Goal: Check status: Check status

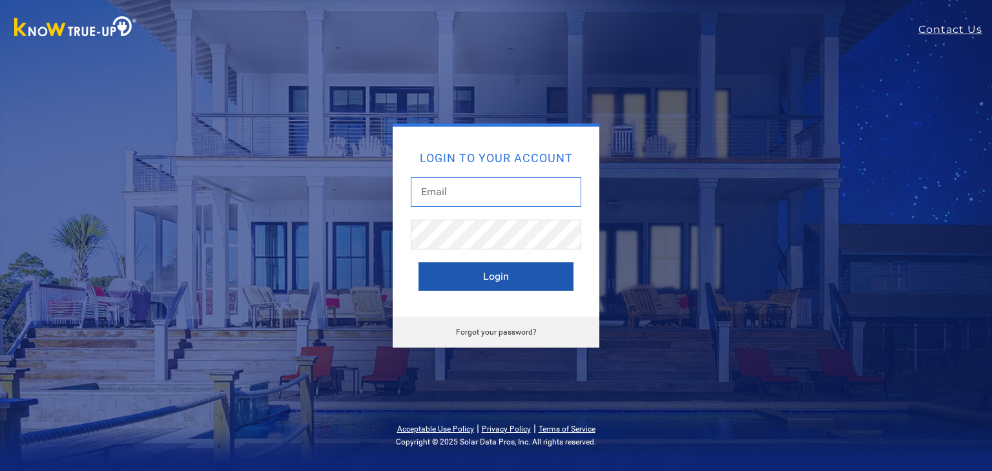
type input "[EMAIL_ADDRESS][DOMAIN_NAME]"
click at [524, 277] on button "Login" at bounding box center [495, 276] width 155 height 28
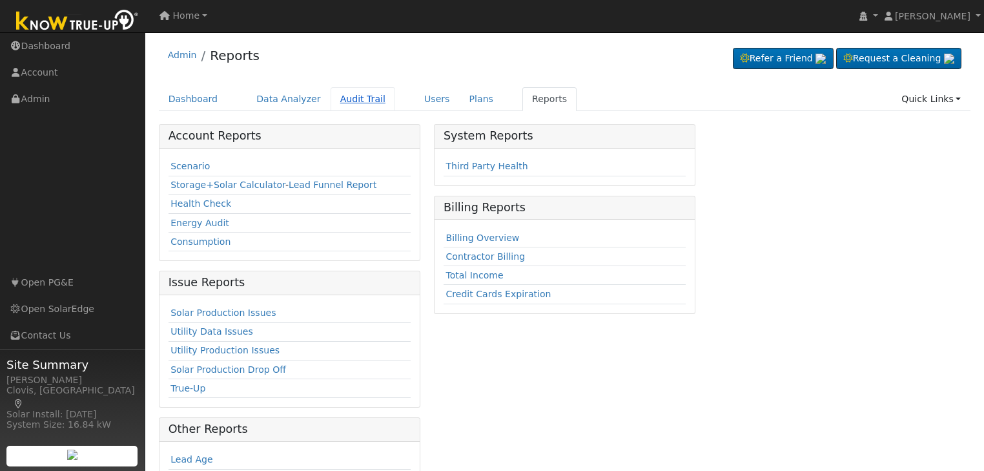
click at [340, 90] on link "Audit Trail" at bounding box center [363, 99] width 65 height 24
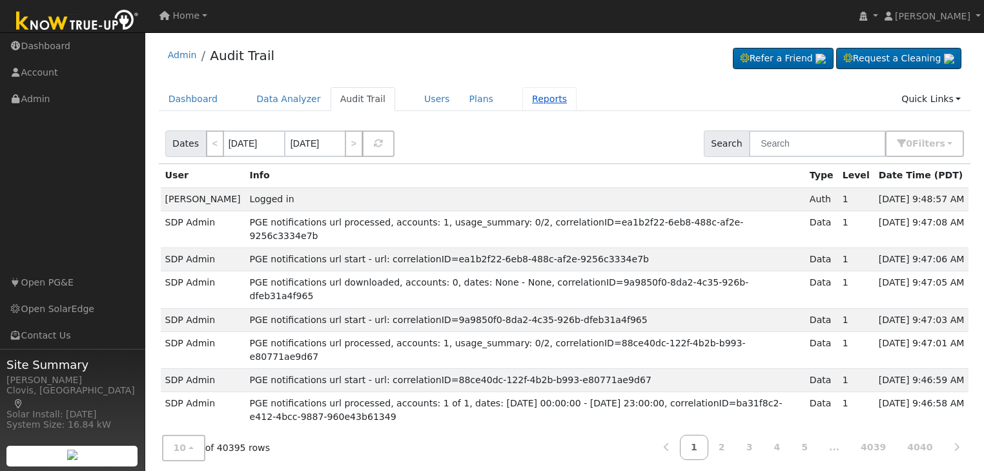
click at [522, 92] on link "Reports" at bounding box center [549, 99] width 54 height 24
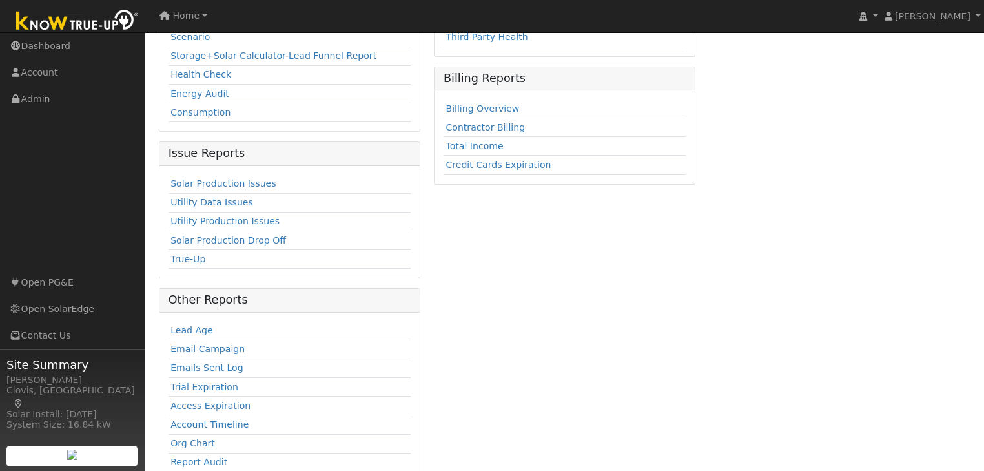
scroll to position [152, 0]
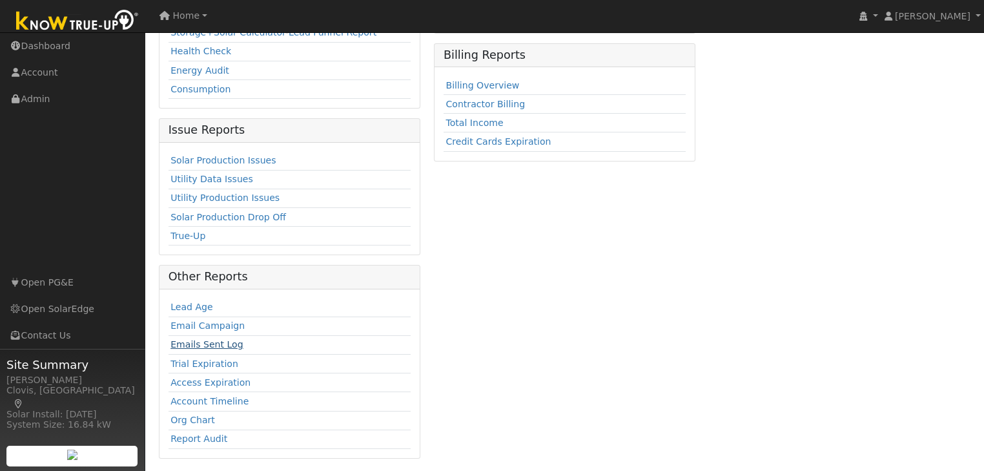
click at [222, 346] on link "Emails Sent Log" at bounding box center [206, 344] width 73 height 10
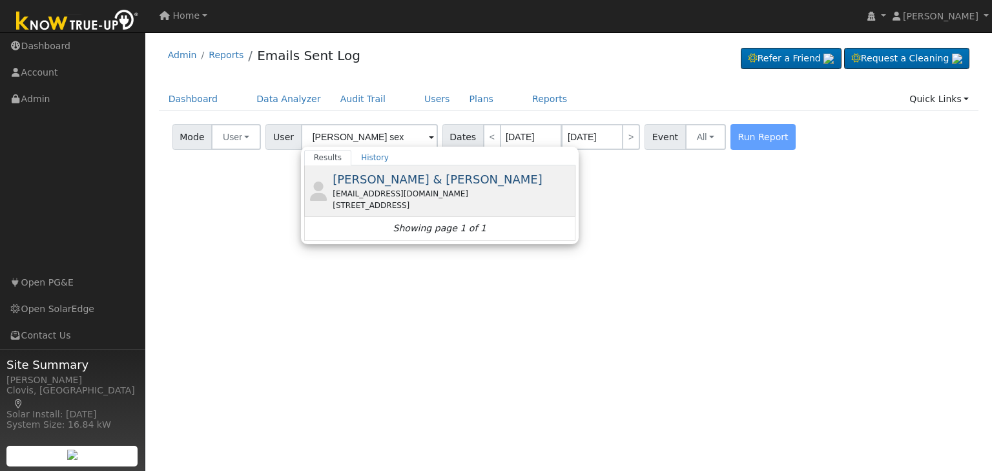
click at [373, 186] on div "George & Silva Sexenian ssexenian@hotmail.com 2382 Trenton Avenue, Clovis, CA 9…" at bounding box center [453, 190] width 240 height 41
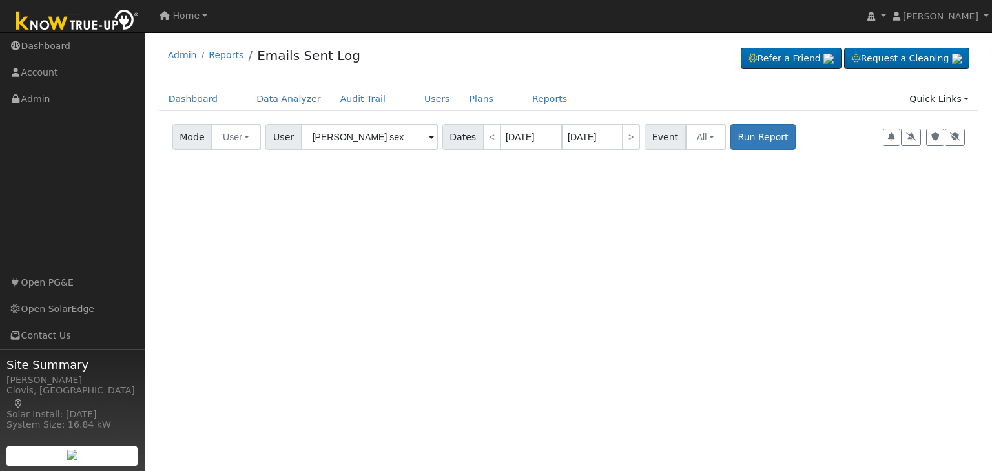
type input "George & Silva Sexenian"
click at [744, 124] on button "Run Report" at bounding box center [762, 137] width 65 height 26
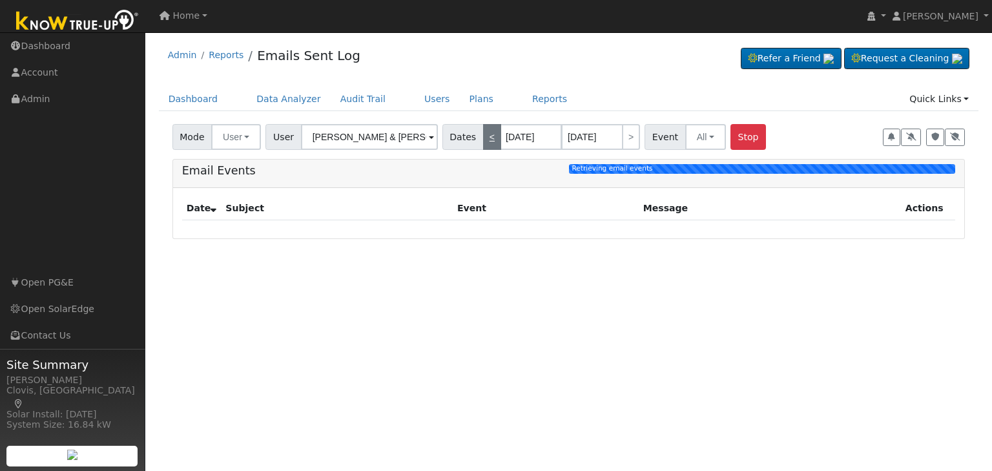
click at [483, 138] on link "<" at bounding box center [492, 137] width 18 height 26
type input "09/07/2025"
click at [734, 136] on button "Stop" at bounding box center [748, 137] width 36 height 26
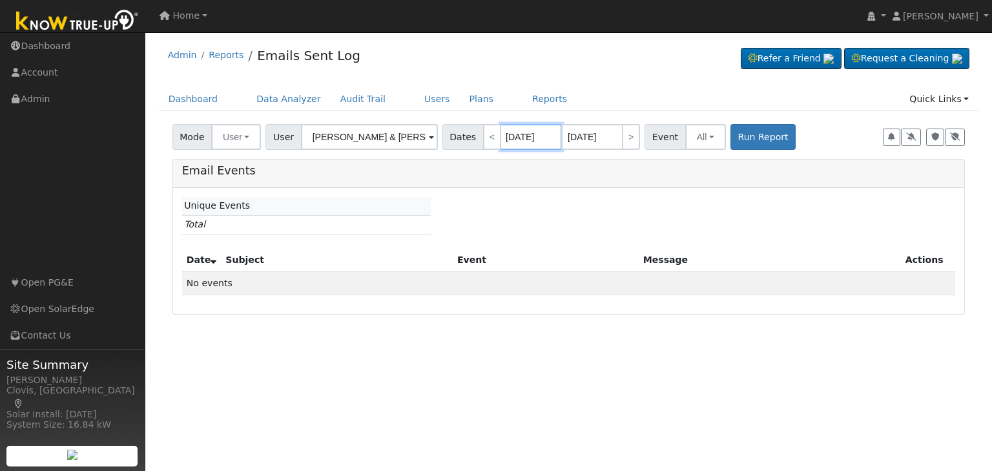
click at [517, 139] on input "09/07/2025" at bounding box center [530, 137] width 61 height 26
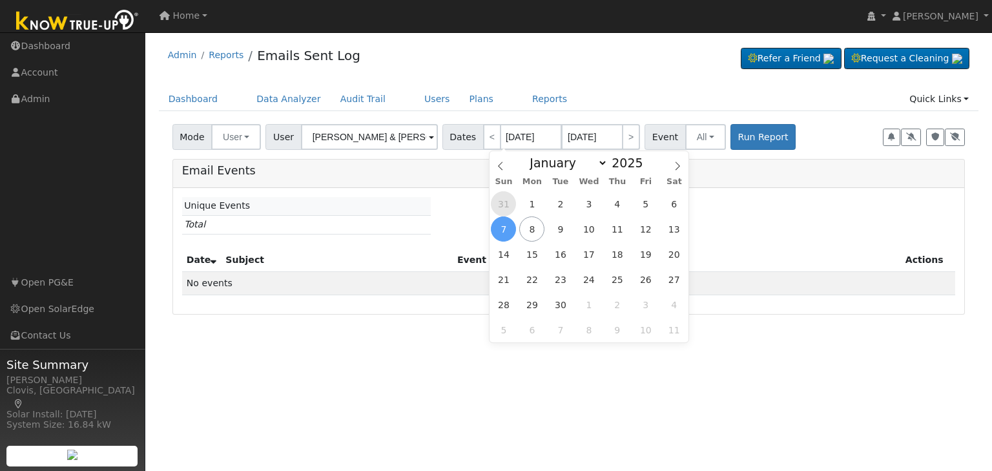
click at [504, 203] on span "31" at bounding box center [503, 203] width 25 height 25
type input "08/31/2025"
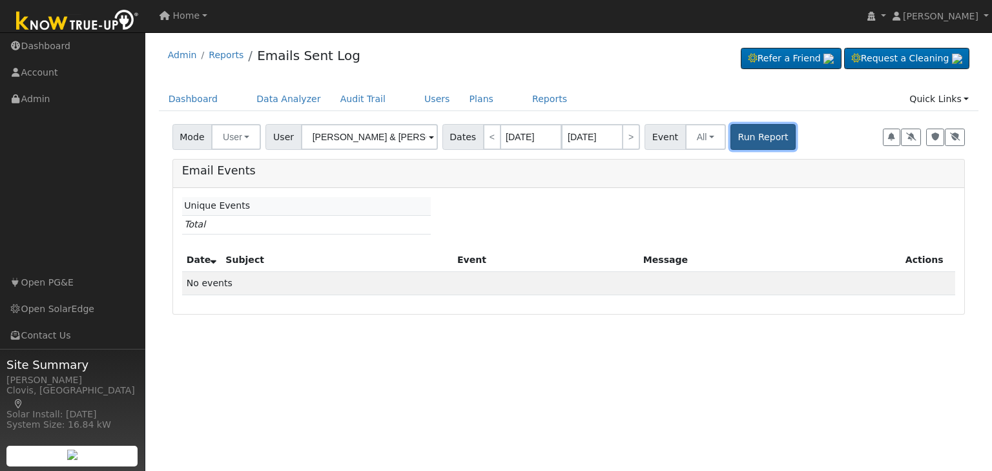
click at [754, 132] on button "Run Report" at bounding box center [762, 137] width 65 height 26
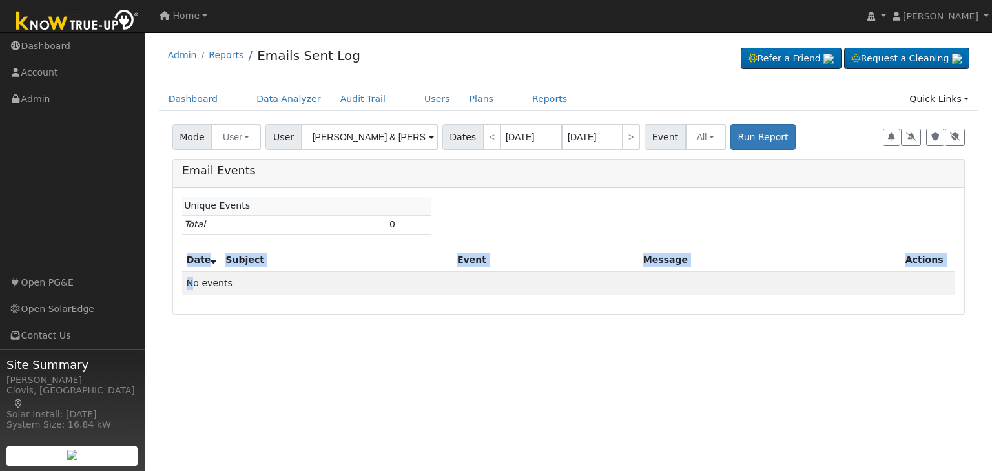
drag, startPoint x: 190, startPoint y: 280, endPoint x: 632, endPoint y: 415, distance: 461.9
click at [632, 415] on div "User Profile First name Last name Email Email Notifications No Emails No Emails…" at bounding box center [568, 251] width 847 height 438
click at [622, 134] on link ">" at bounding box center [631, 137] width 18 height 26
type input "09/01/2025"
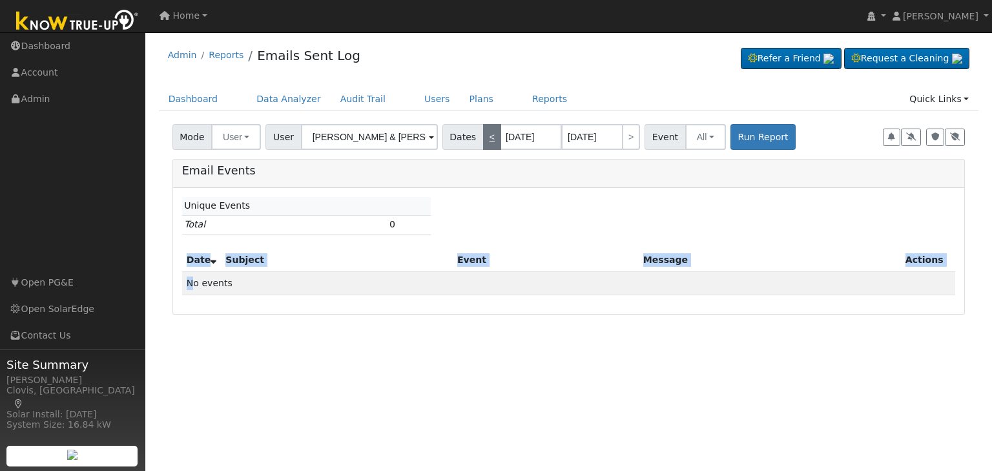
drag, startPoint x: 478, startPoint y: 134, endPoint x: 490, endPoint y: 135, distance: 11.6
click at [483, 134] on link "<" at bounding box center [492, 137] width 18 height 26
type input "08/31/2025"
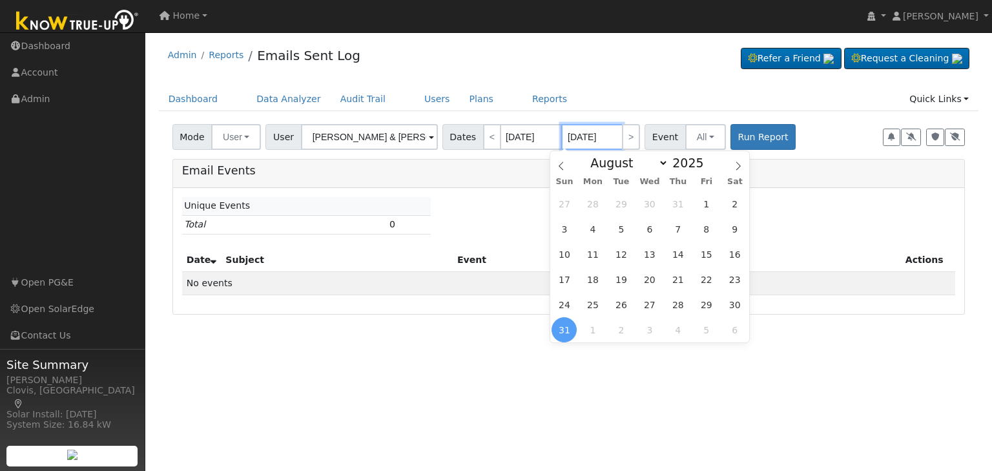
click at [581, 138] on input "08/31/2025" at bounding box center [591, 137] width 61 height 26
click at [736, 164] on icon at bounding box center [738, 165] width 9 height 9
select select "8"
click at [564, 229] on span "7" at bounding box center [563, 228] width 25 height 25
type input "09/07/2025"
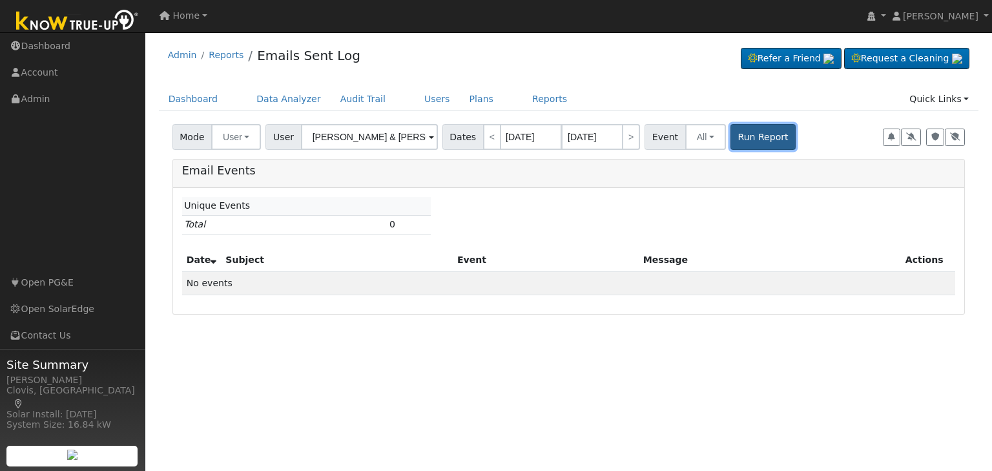
click at [748, 145] on button "Run Report" at bounding box center [762, 137] width 65 height 26
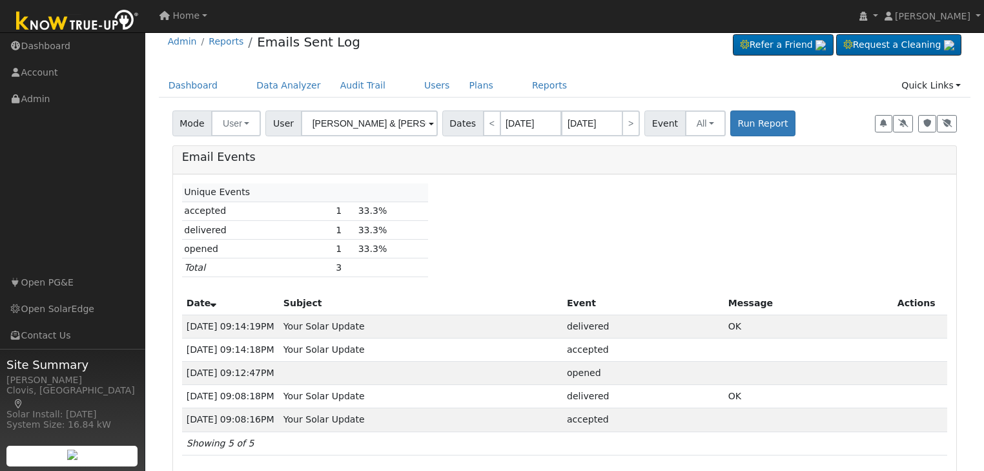
scroll to position [21, 0]
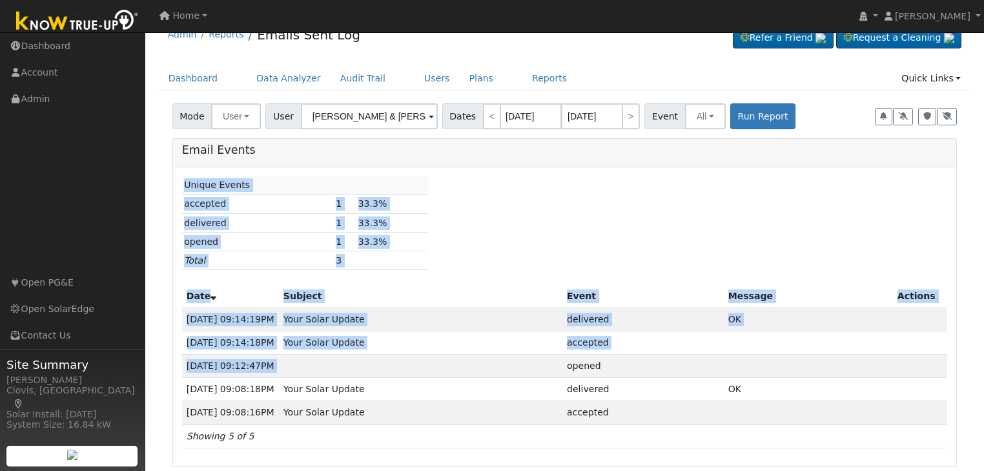
drag, startPoint x: 576, startPoint y: 362, endPoint x: 169, endPoint y: 369, distance: 406.9
click at [169, 369] on div "Email Events Unique Events accepted 1 33.3% delivered 1 33.3% opened 1 33.3% To…" at bounding box center [564, 302] width 799 height 328
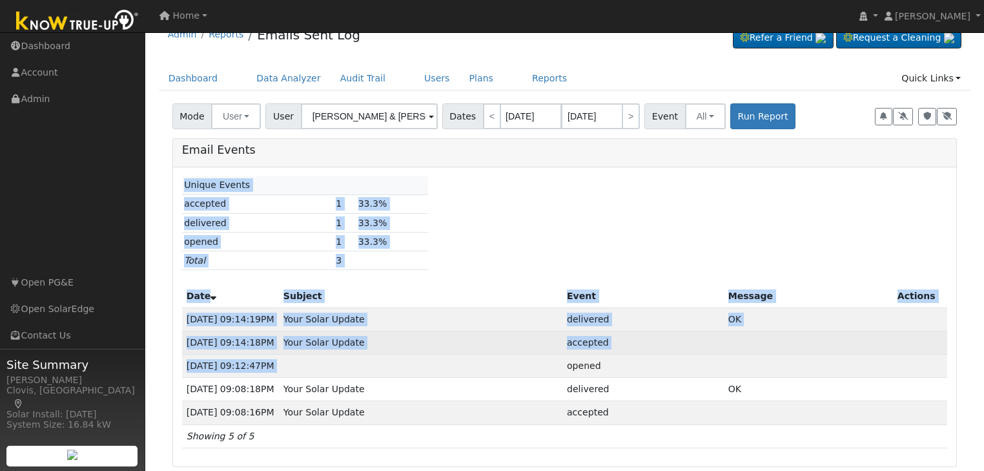
click at [420, 335] on td "Your Solar Update" at bounding box center [420, 342] width 283 height 23
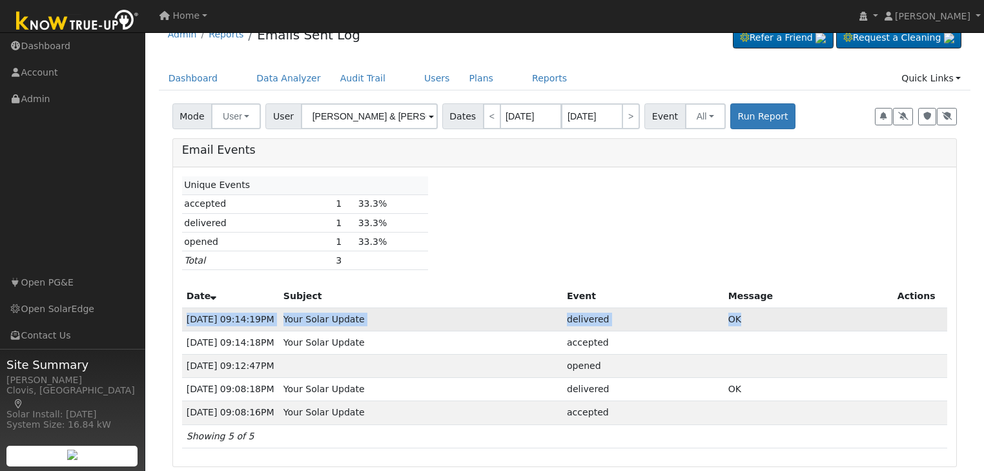
drag, startPoint x: 187, startPoint y: 314, endPoint x: 796, endPoint y: 324, distance: 609.0
click at [796, 324] on tr "09/07/2025 09:14:19PM Your Solar Update delivered OK" at bounding box center [565, 318] width 766 height 23
click at [697, 307] on td "delivered" at bounding box center [642, 318] width 161 height 23
drag, startPoint x: 599, startPoint y: 318, endPoint x: 187, endPoint y: 321, distance: 412.0
click at [187, 321] on tr "09/07/2025 09:14:19PM Your Solar Update delivered OK" at bounding box center [565, 318] width 766 height 23
